Goal: Information Seeking & Learning: Check status

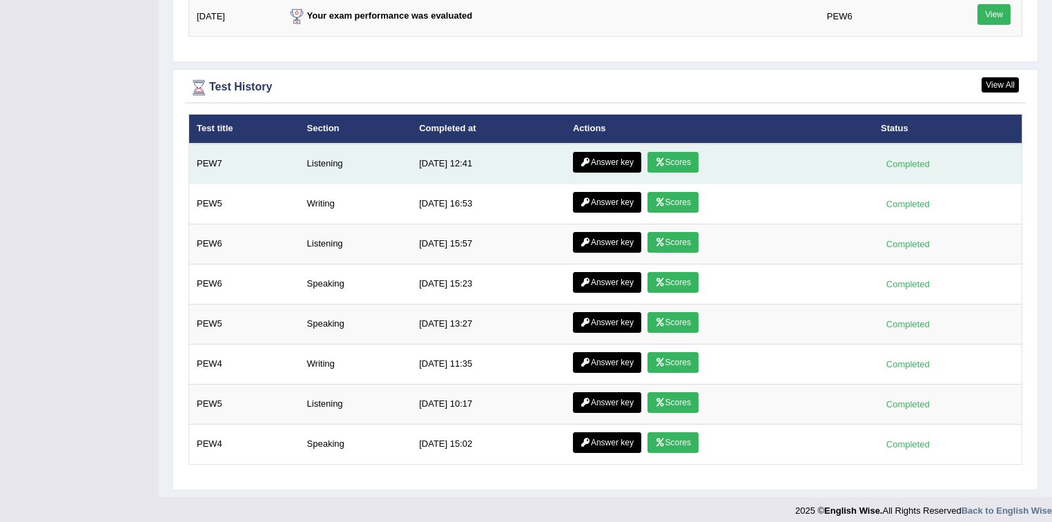
click at [612, 158] on link "Answer key" at bounding box center [607, 162] width 68 height 21
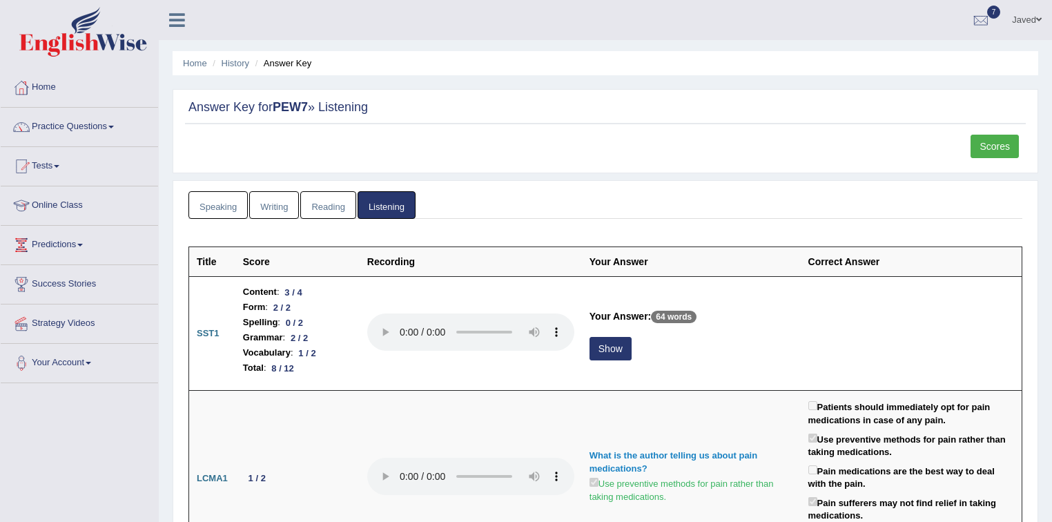
click at [1003, 146] on link "Scores" at bounding box center [994, 146] width 48 height 23
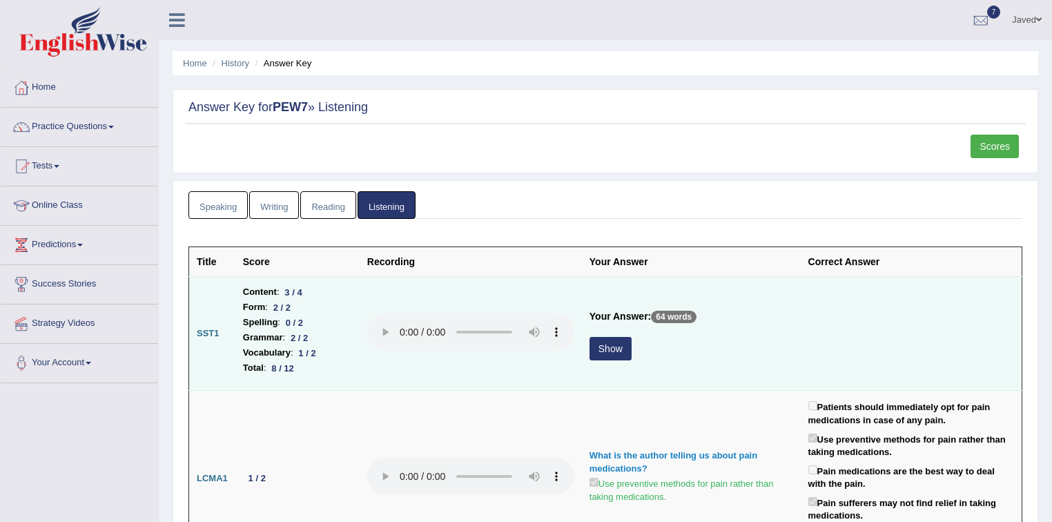
click at [613, 348] on button "Show" at bounding box center [610, 348] width 42 height 23
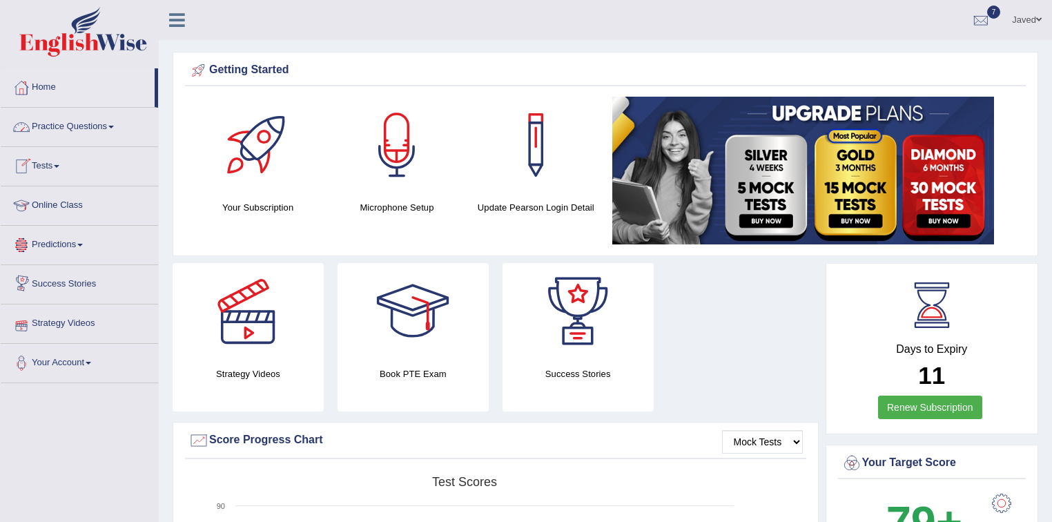
click at [66, 168] on link "Tests" at bounding box center [79, 164] width 157 height 35
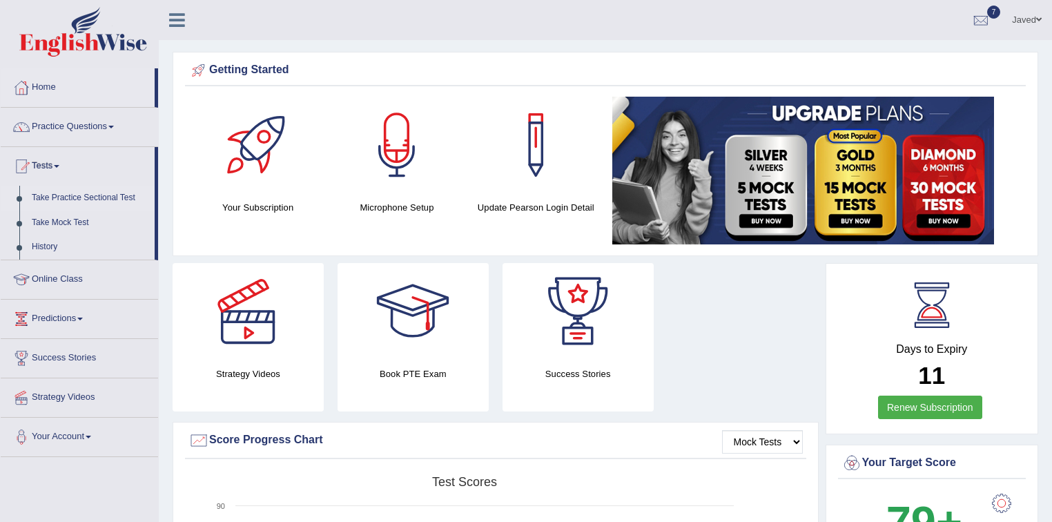
click at [88, 200] on link "Take Practice Sectional Test" at bounding box center [90, 198] width 129 height 25
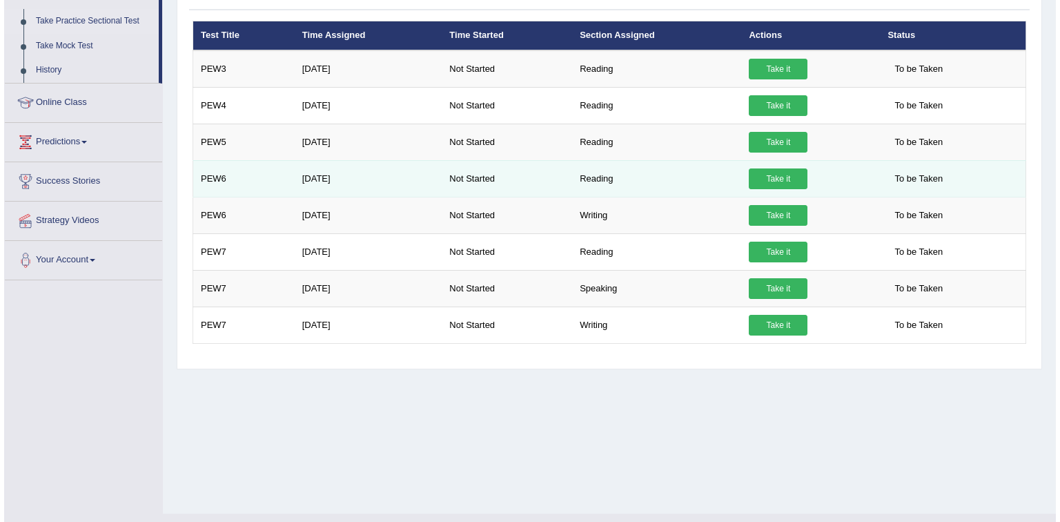
scroll to position [203, 0]
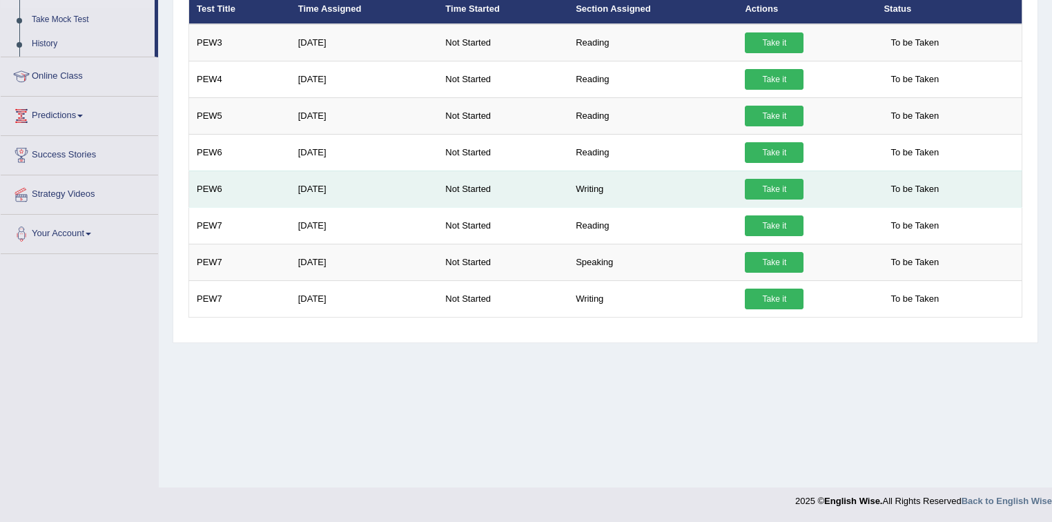
click at [766, 179] on link "Take it" at bounding box center [774, 189] width 59 height 21
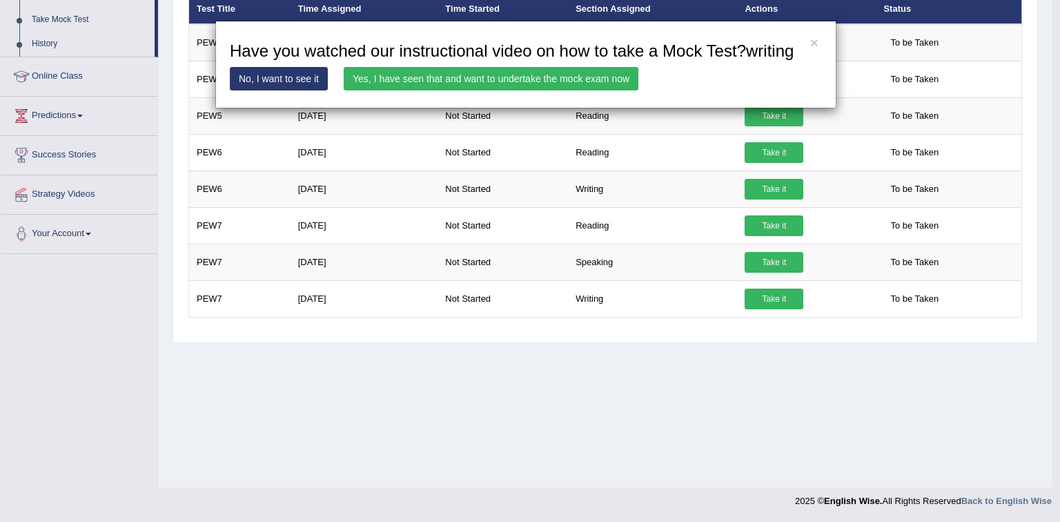
click at [609, 72] on link "Yes, I have seen that and want to undertake the mock exam now" at bounding box center [491, 78] width 295 height 23
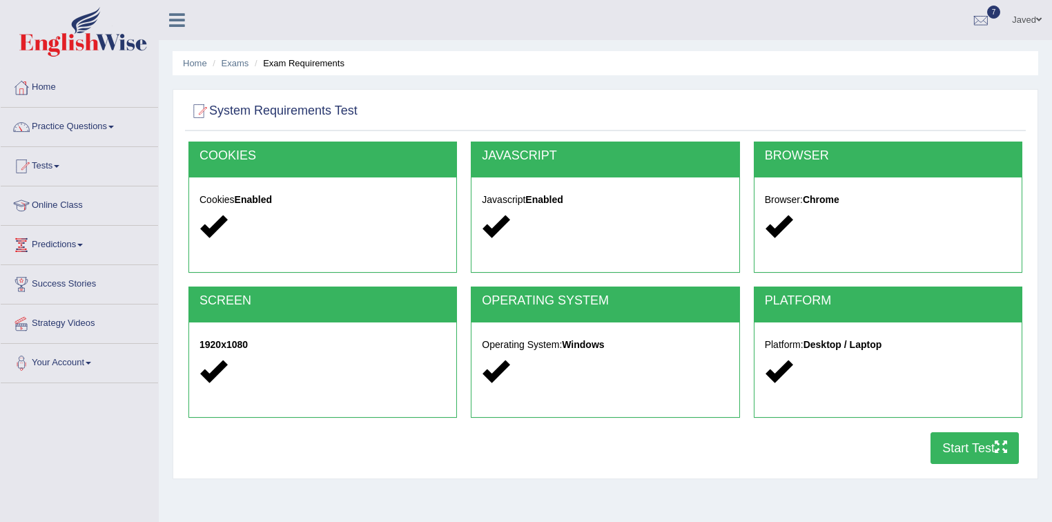
click at [958, 448] on button "Start Test" at bounding box center [974, 448] width 88 height 32
